Goal: Book appointment/travel/reservation

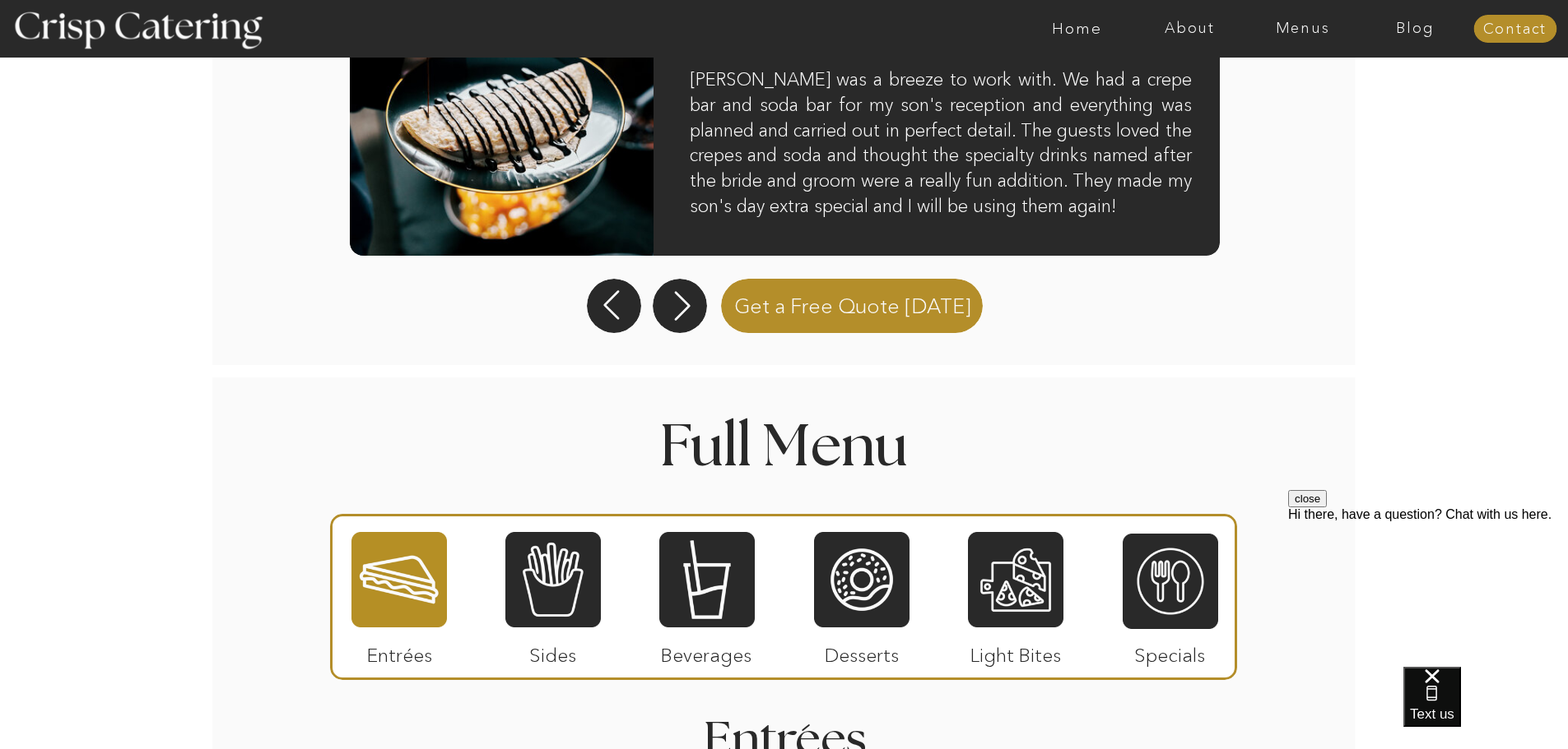
scroll to position [1645, 0]
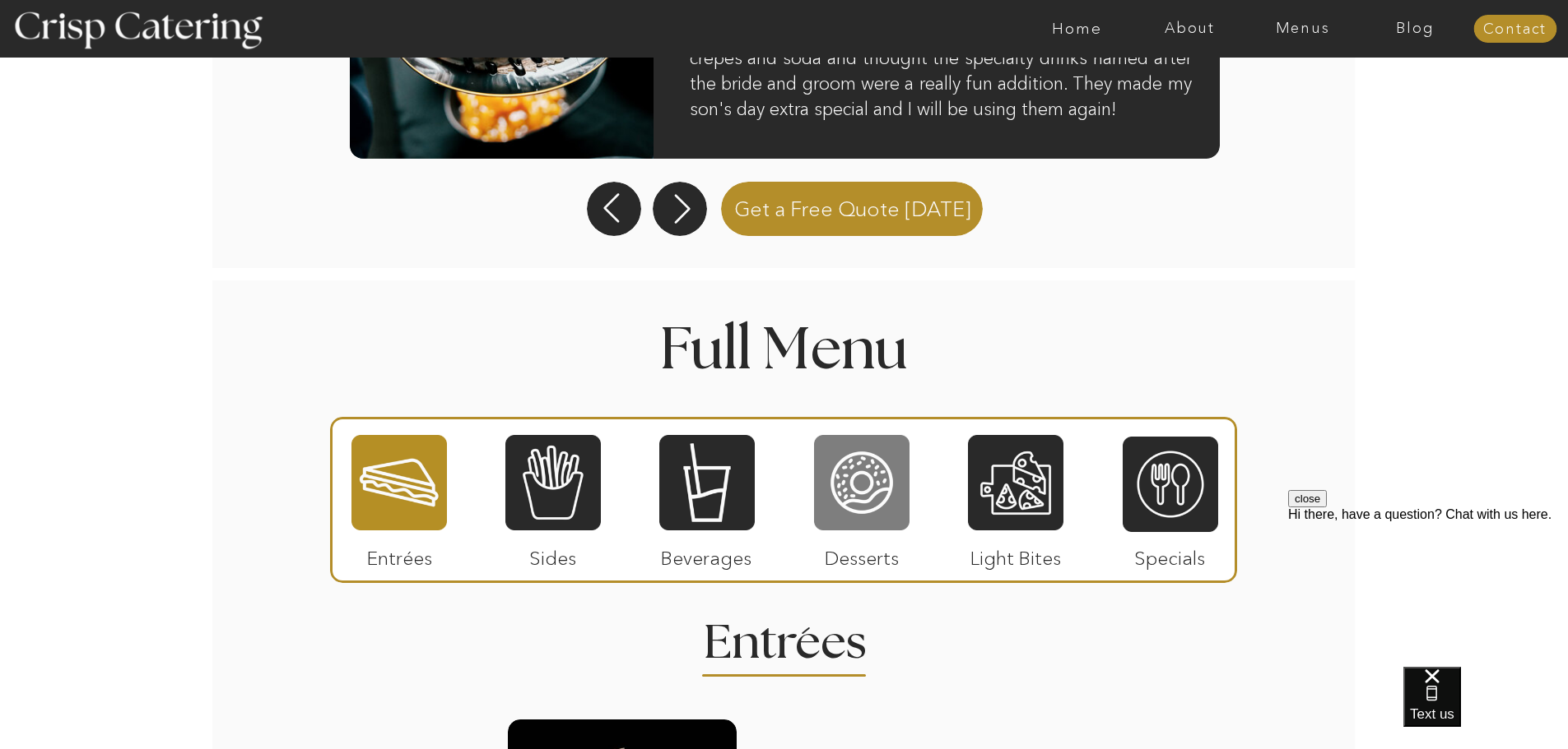
click at [881, 477] on div at bounding box center [862, 483] width 96 height 99
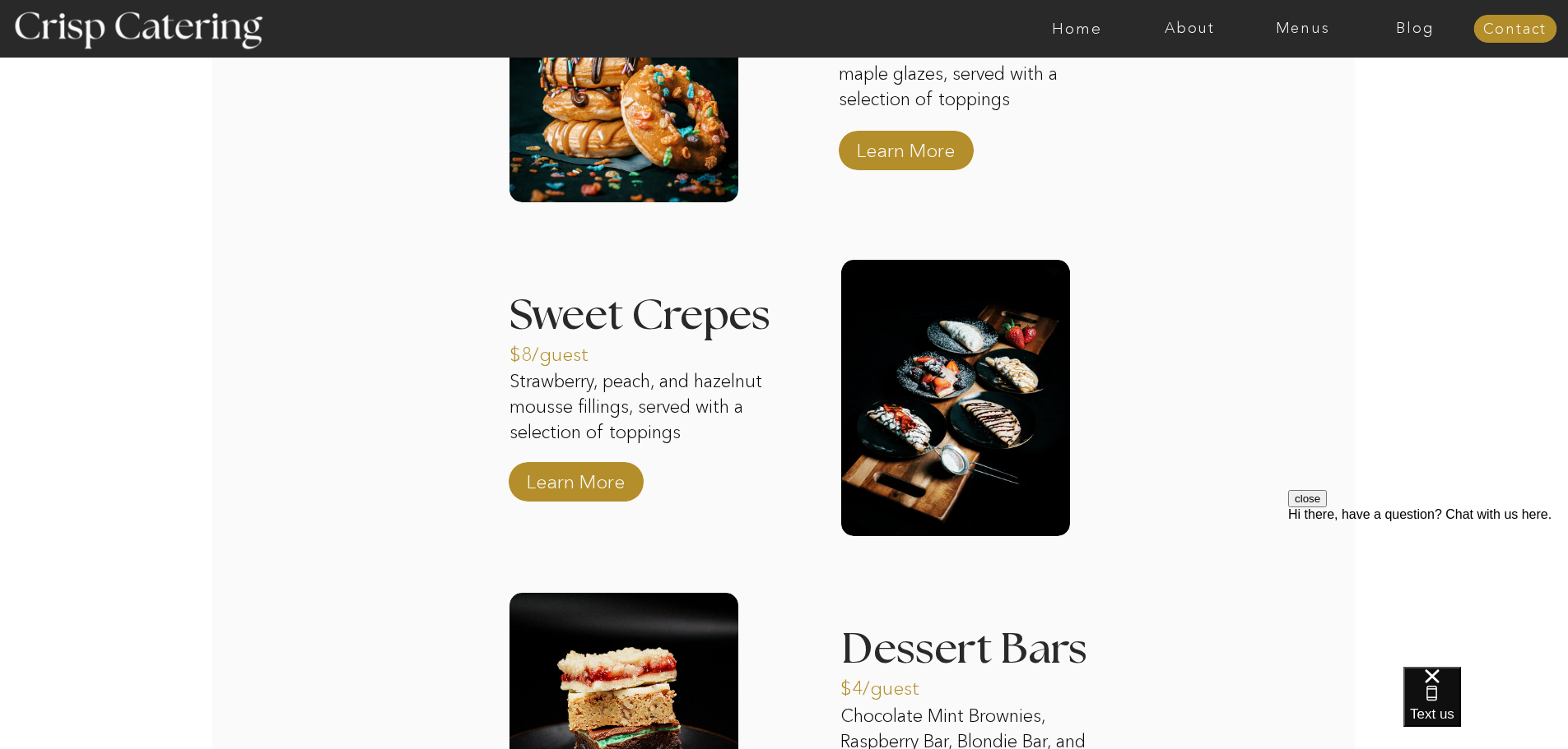
scroll to position [2360, 0]
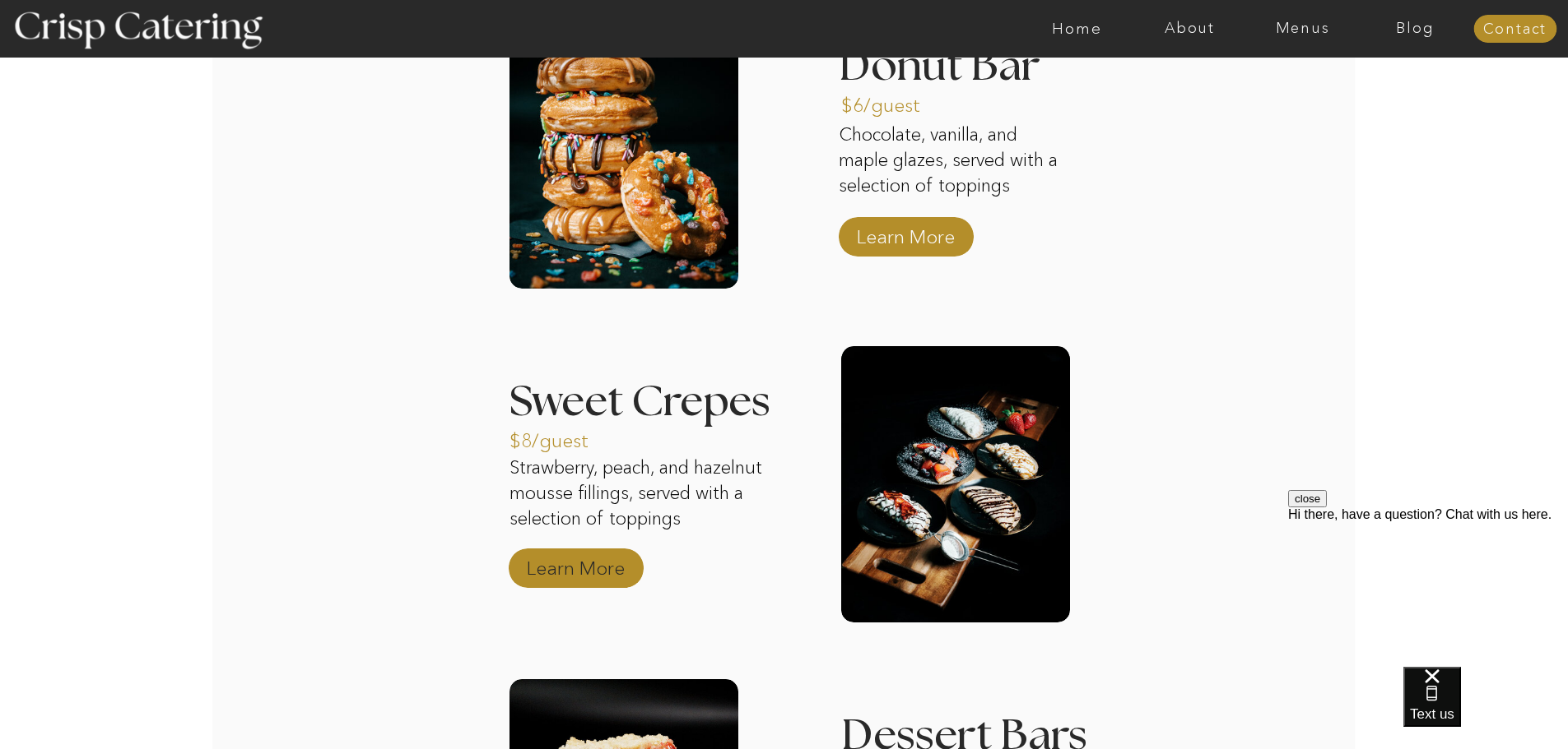
click at [559, 569] on p "Learn More" at bounding box center [576, 564] width 110 height 48
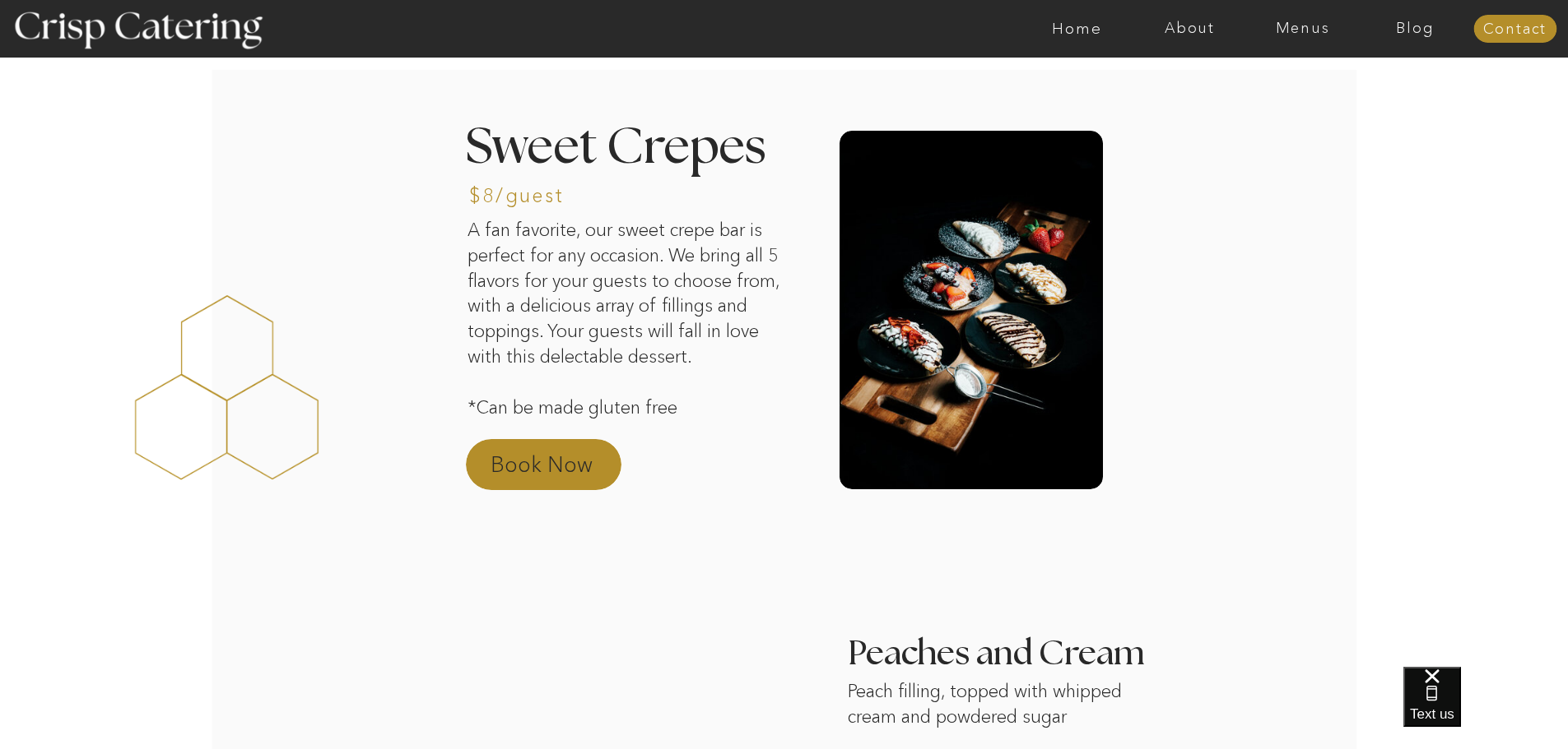
click at [549, 458] on p "Book Now" at bounding box center [563, 470] width 145 height 40
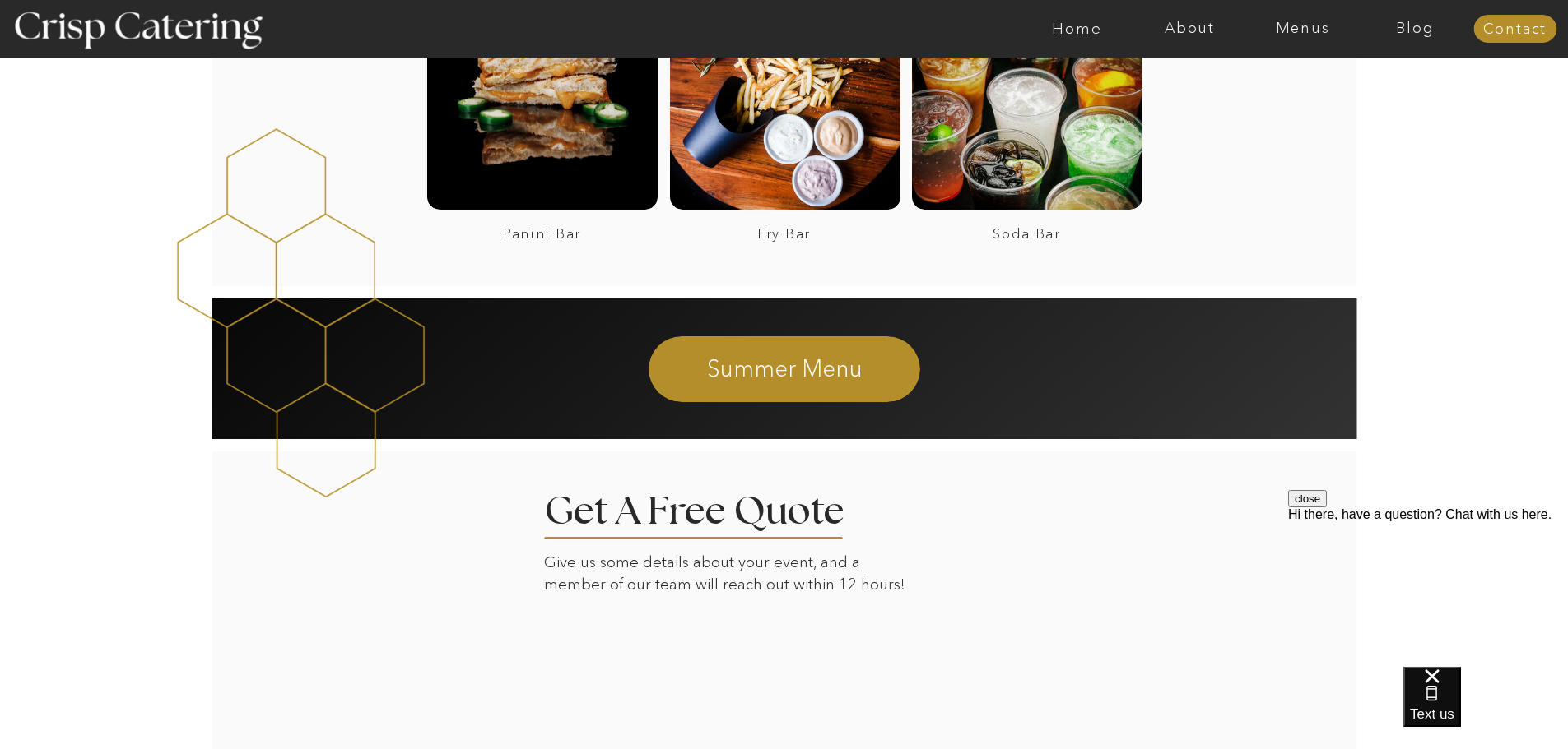
scroll to position [2200, 0]
